Goal: Task Accomplishment & Management: Use online tool/utility

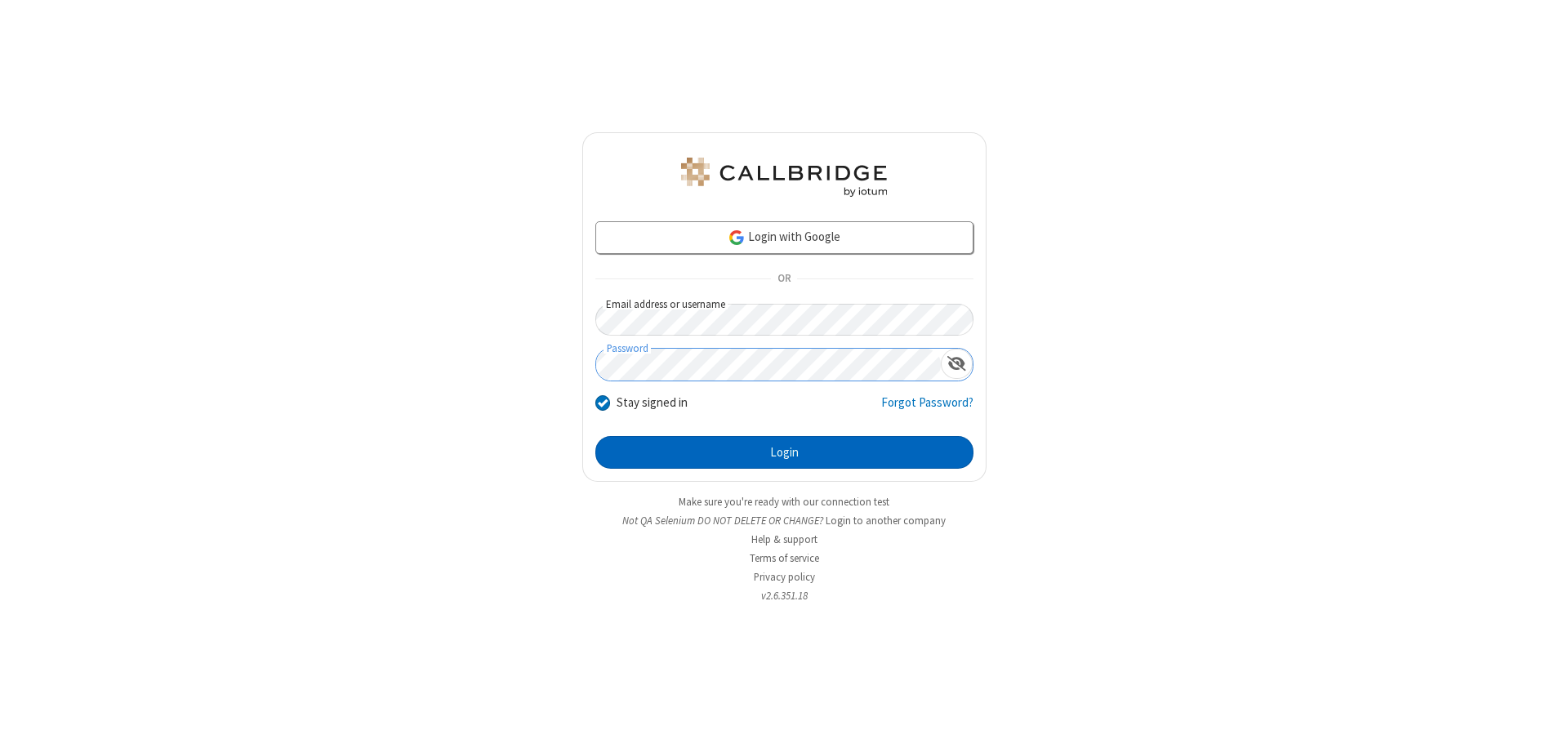
click at [784, 452] on button "Login" at bounding box center [784, 452] width 378 height 33
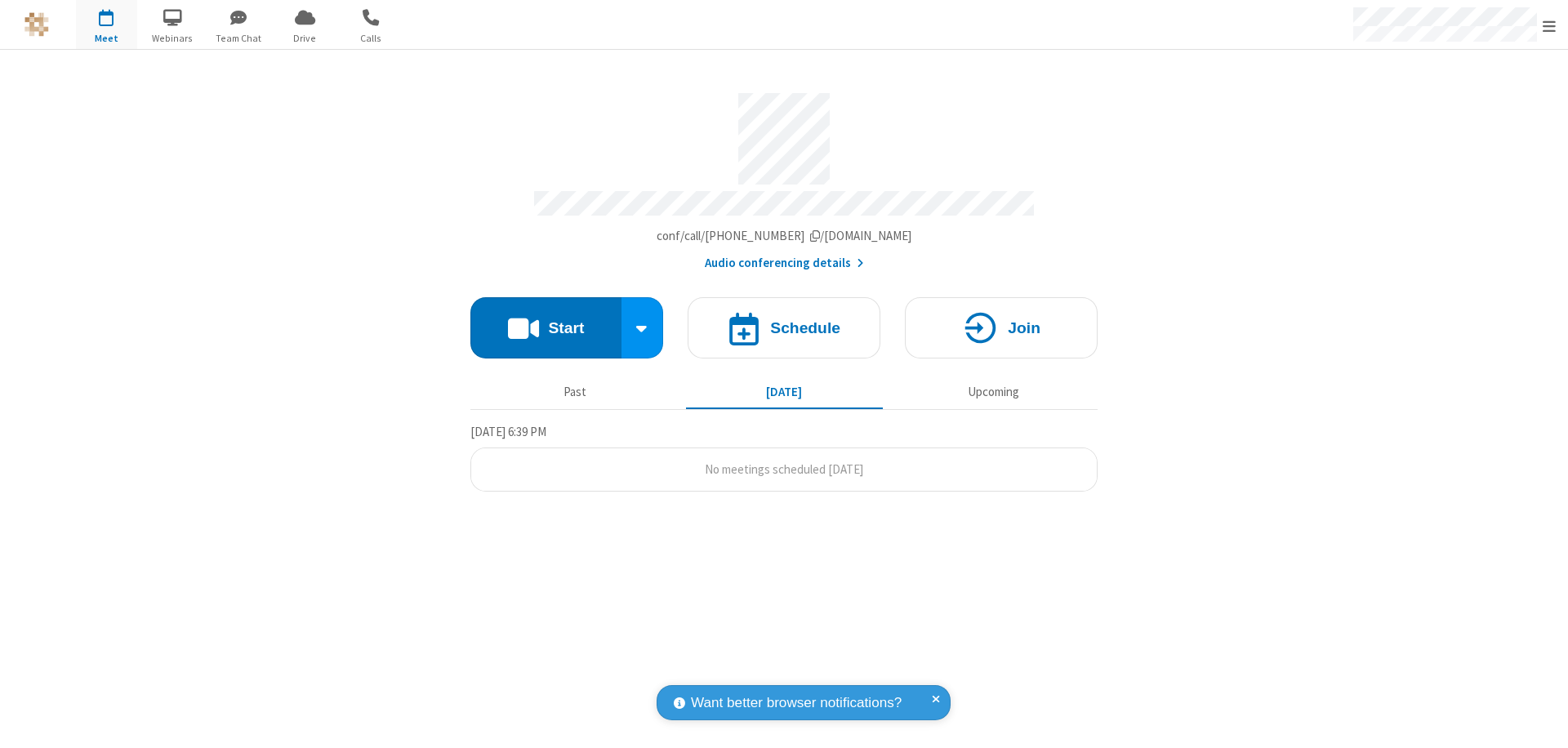
click at [545, 320] on button "Start" at bounding box center [545, 328] width 151 height 62
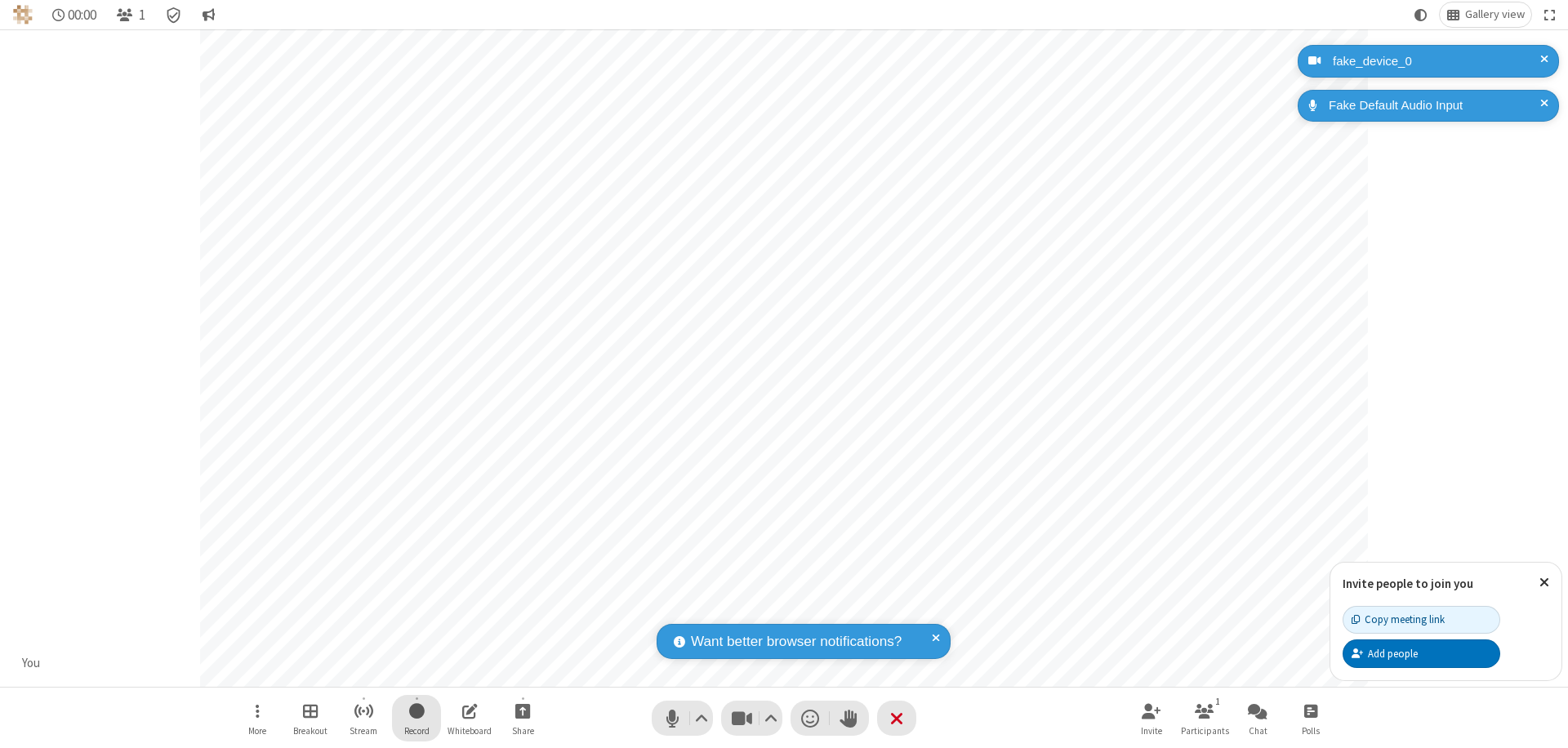
click at [417, 717] on span "Start recording" at bounding box center [417, 710] width 15 height 21
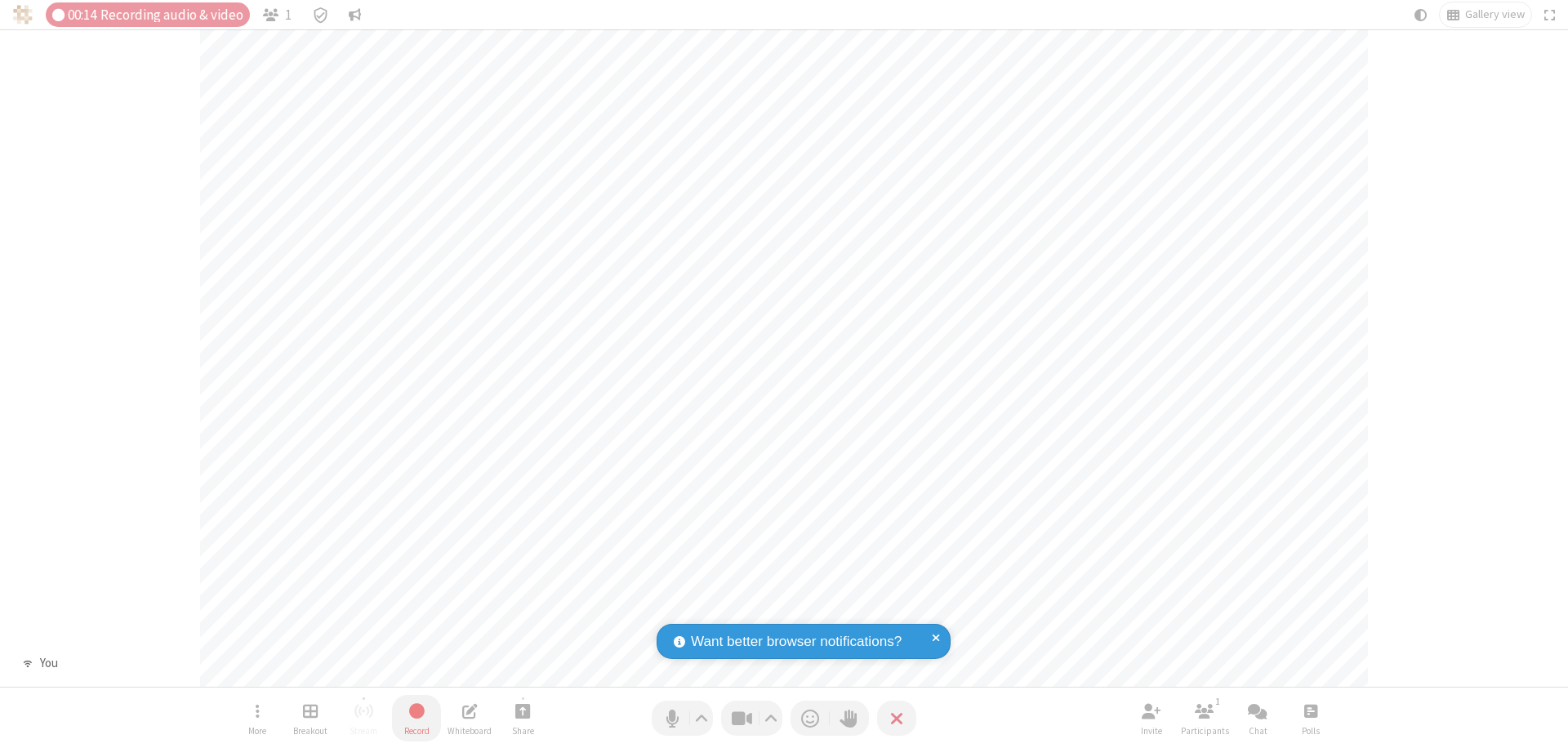
click at [417, 717] on span "Stop recording" at bounding box center [416, 710] width 19 height 21
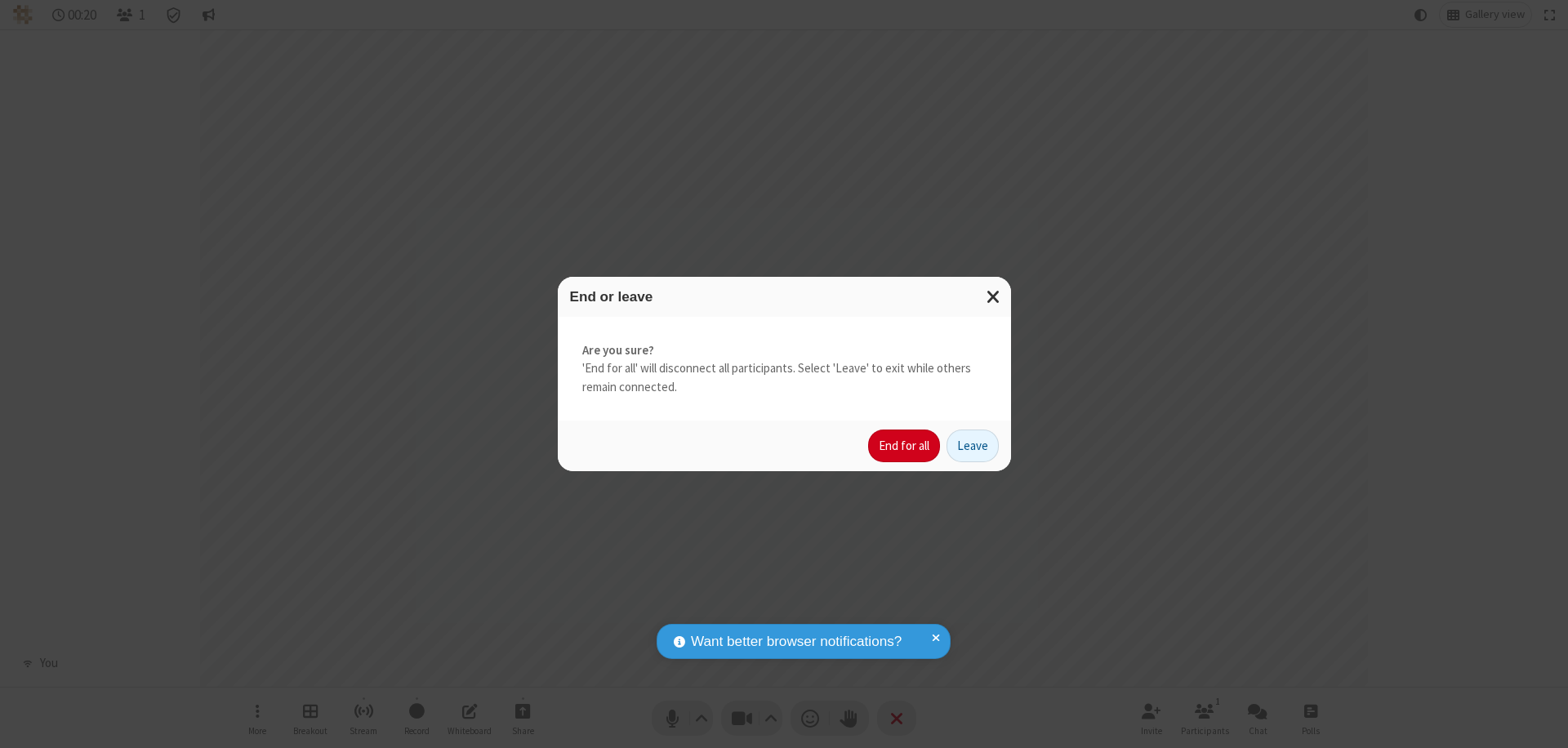
click at [905, 446] on button "End for all" at bounding box center [903, 446] width 72 height 33
